Goal: Book appointment/travel/reservation

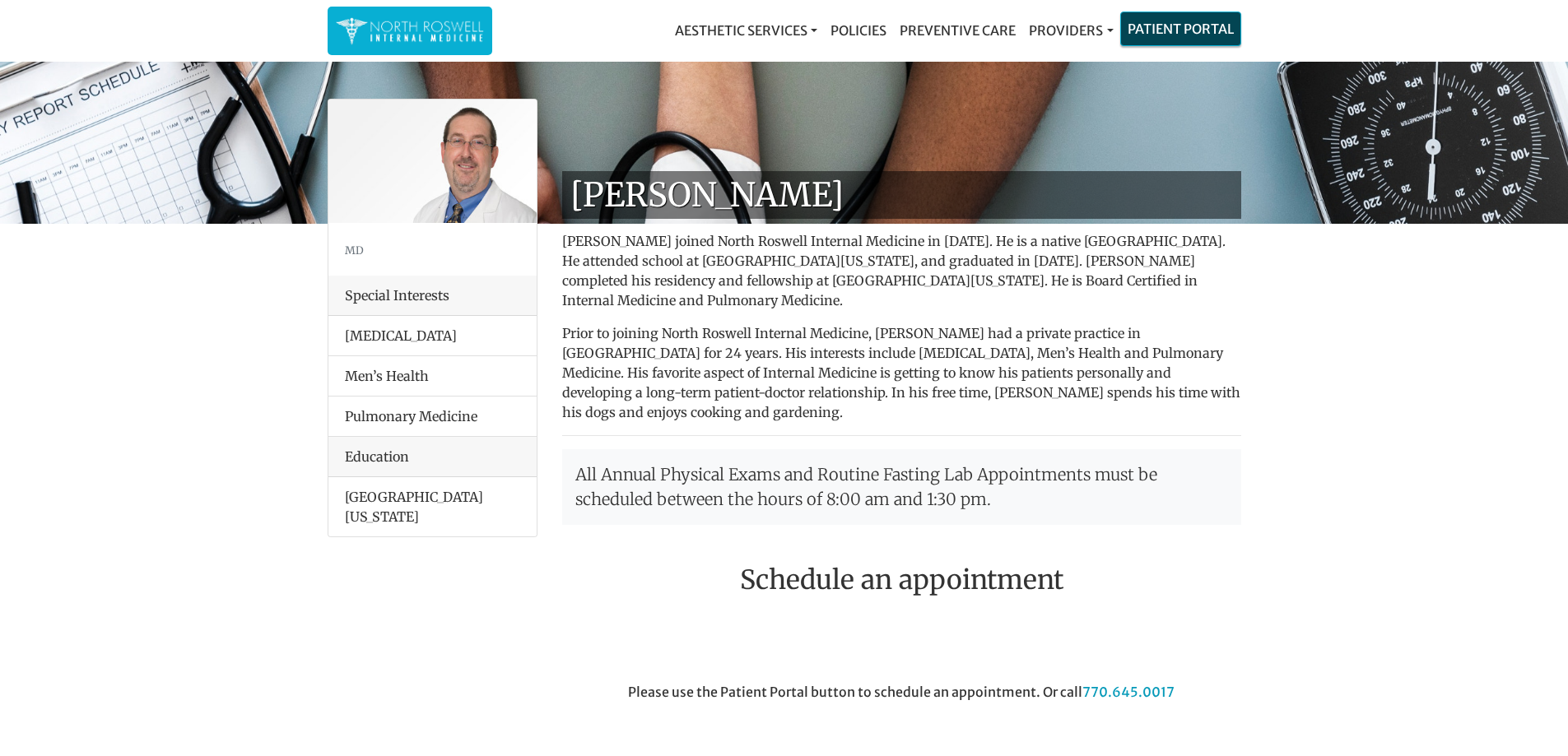
click at [1198, 28] on link "Patient Portal" at bounding box center [1180, 29] width 120 height 33
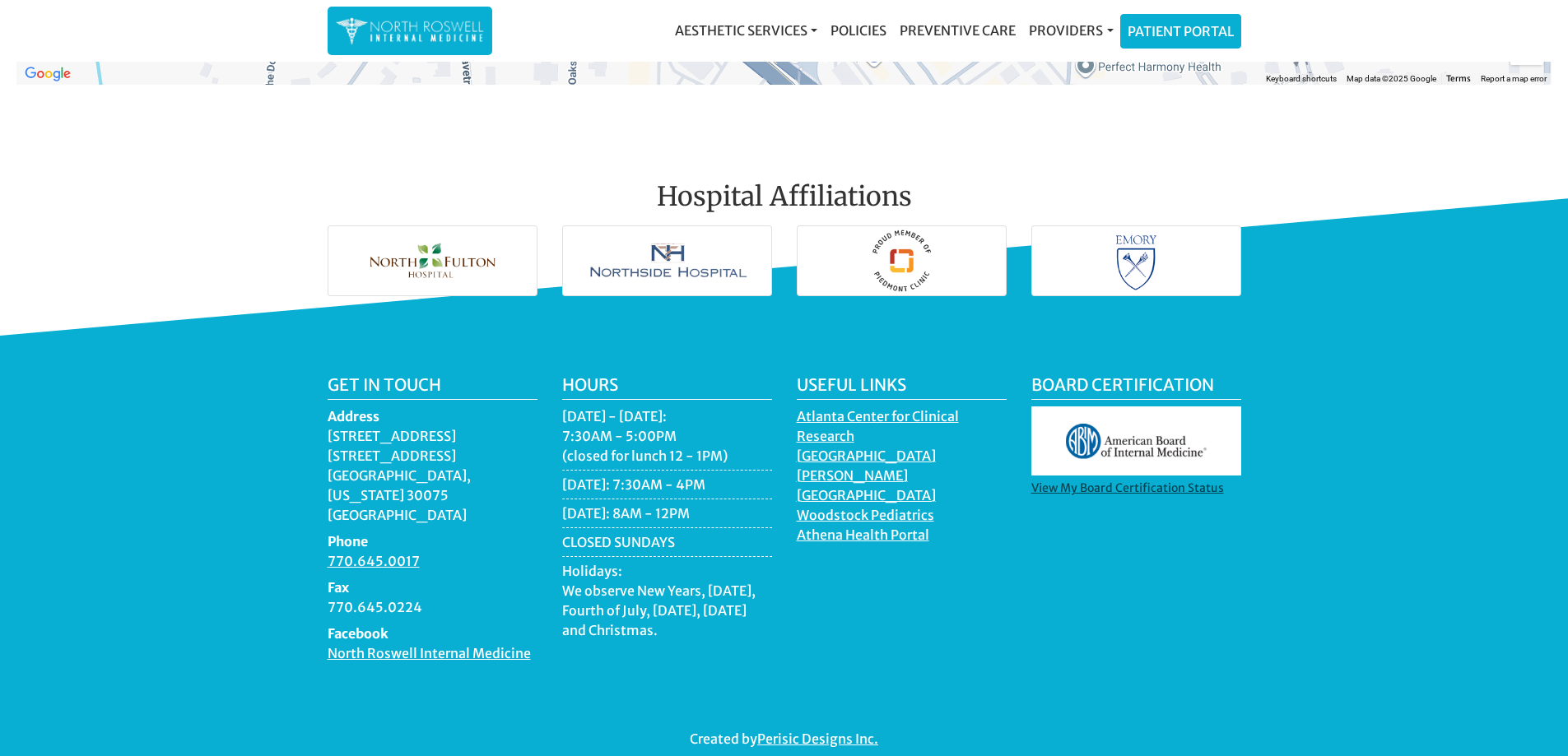
scroll to position [2326, 0]
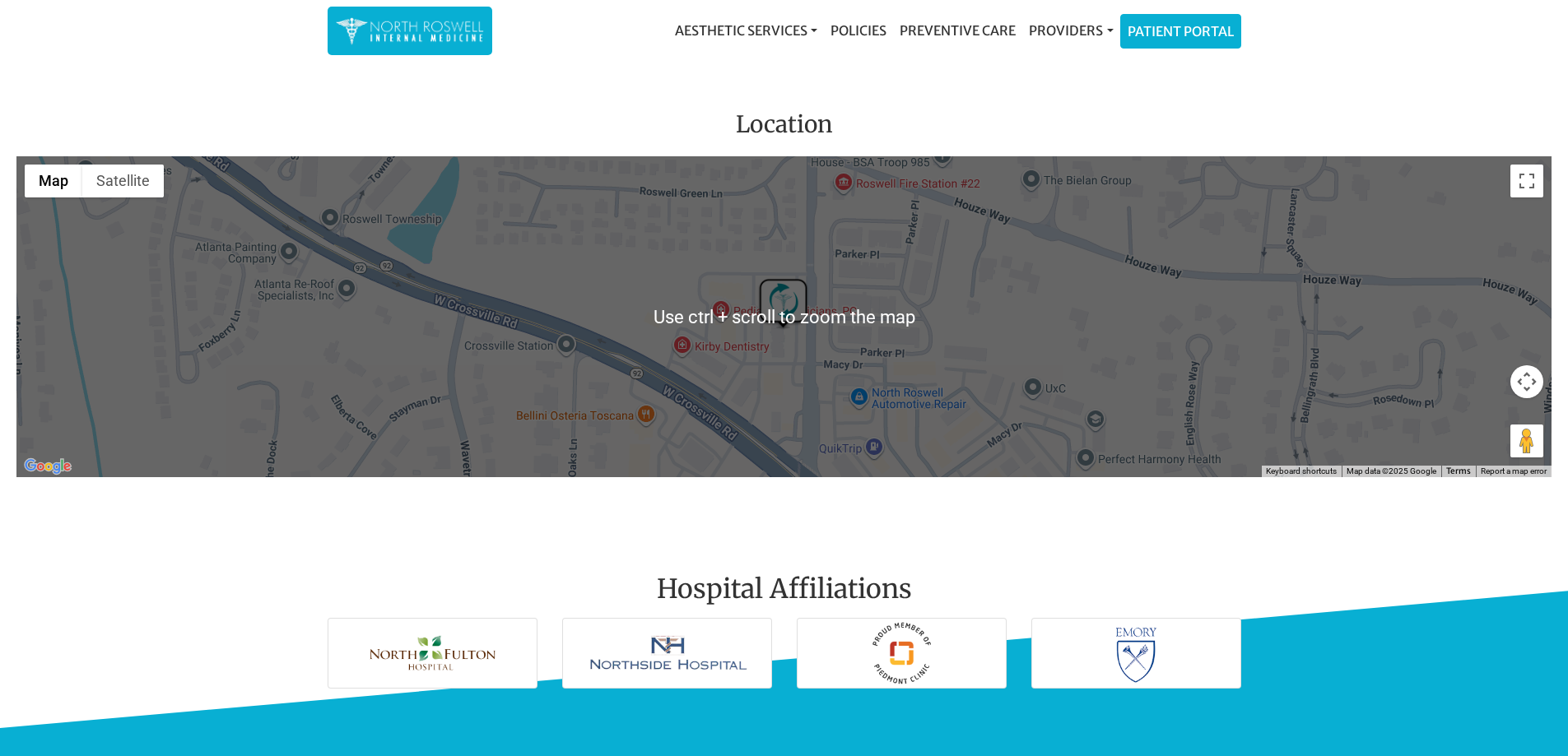
scroll to position [2244, 0]
